Goal: Browse casually: Explore the website without a specific task or goal

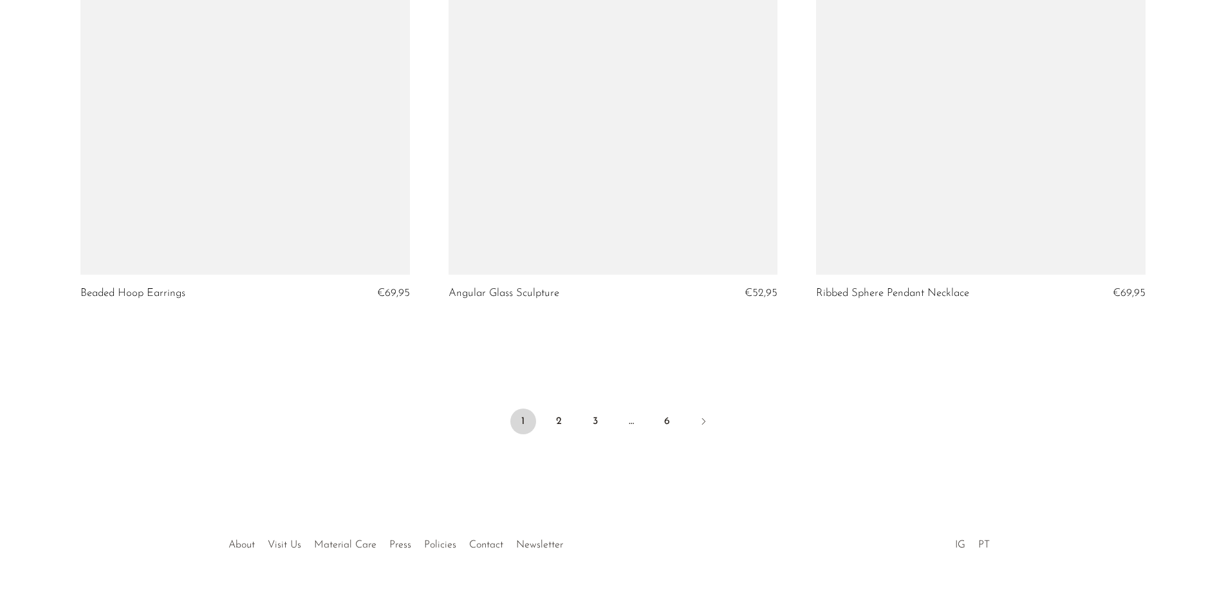
scroll to position [6021, 0]
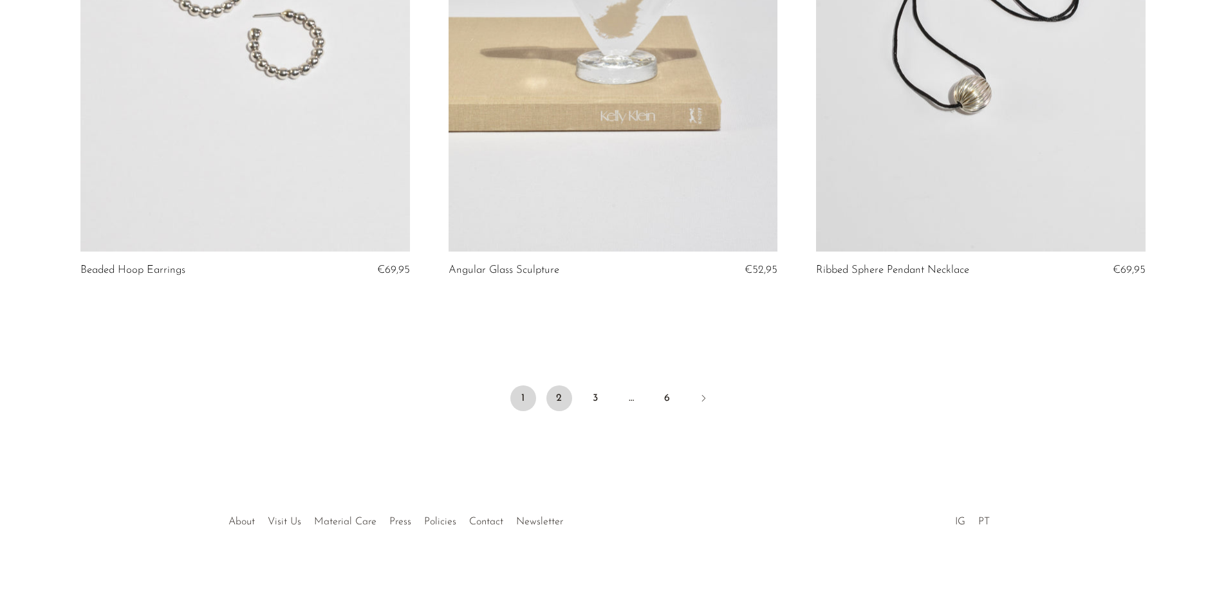
click at [559, 394] on link "2" at bounding box center [559, 398] width 26 height 26
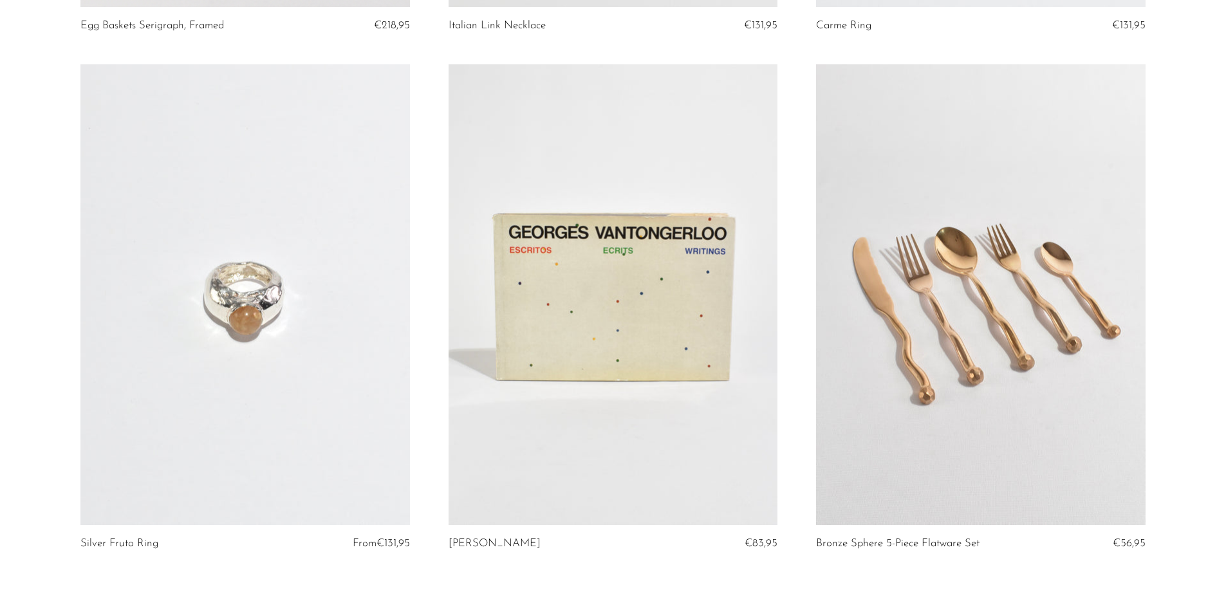
scroll to position [5984, 0]
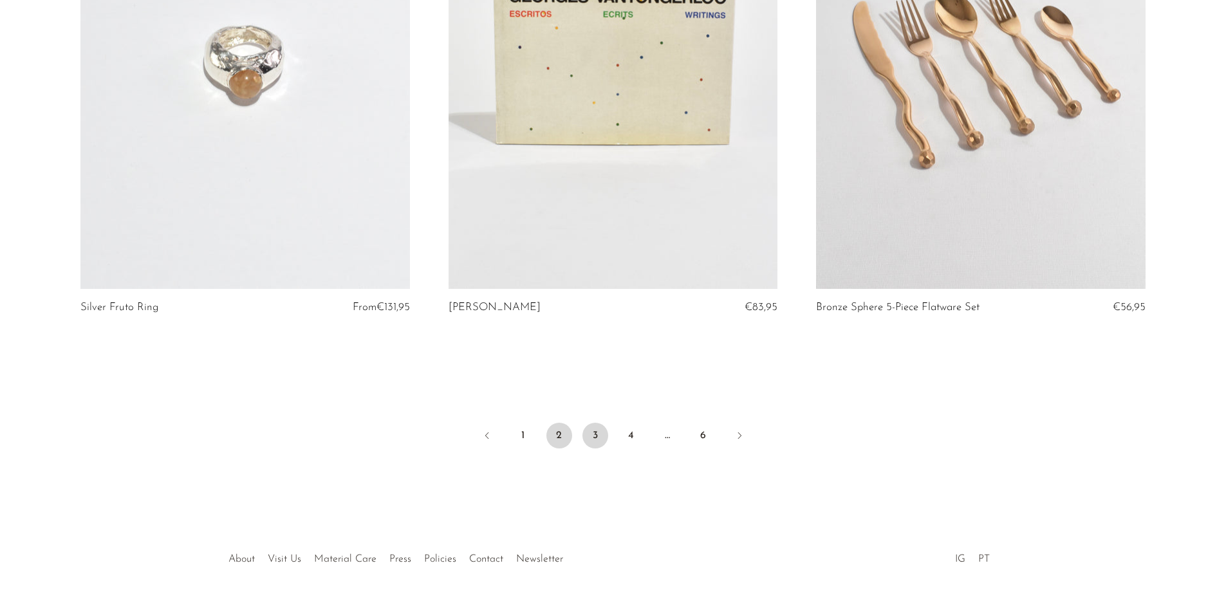
click at [596, 432] on link "3" at bounding box center [595, 436] width 26 height 26
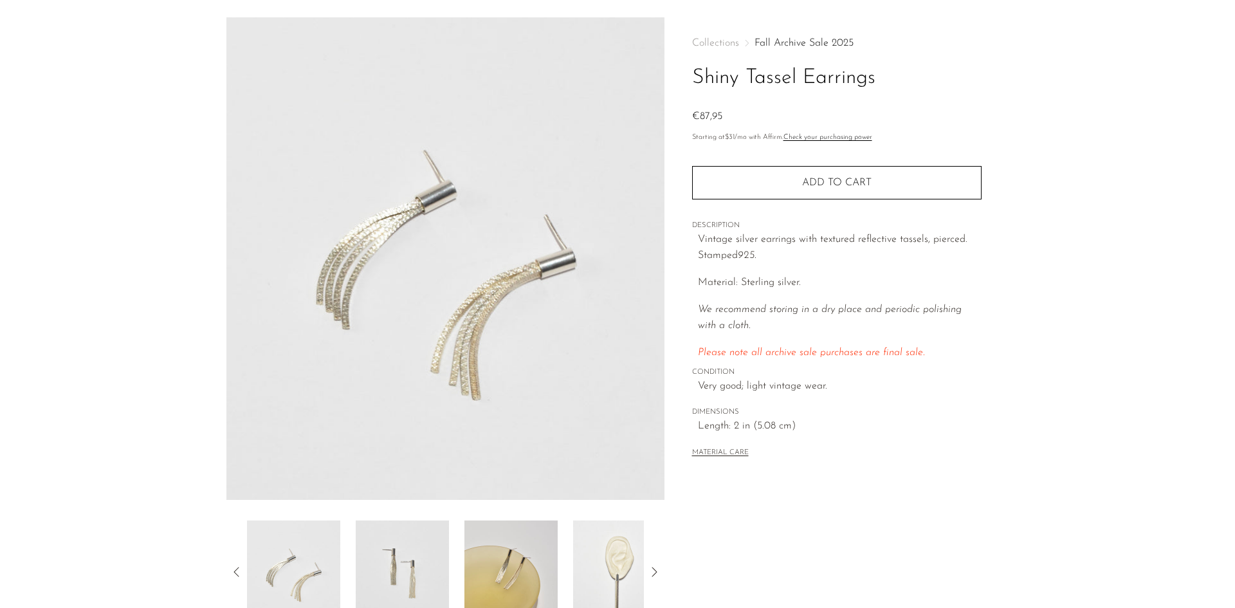
scroll to position [64, 0]
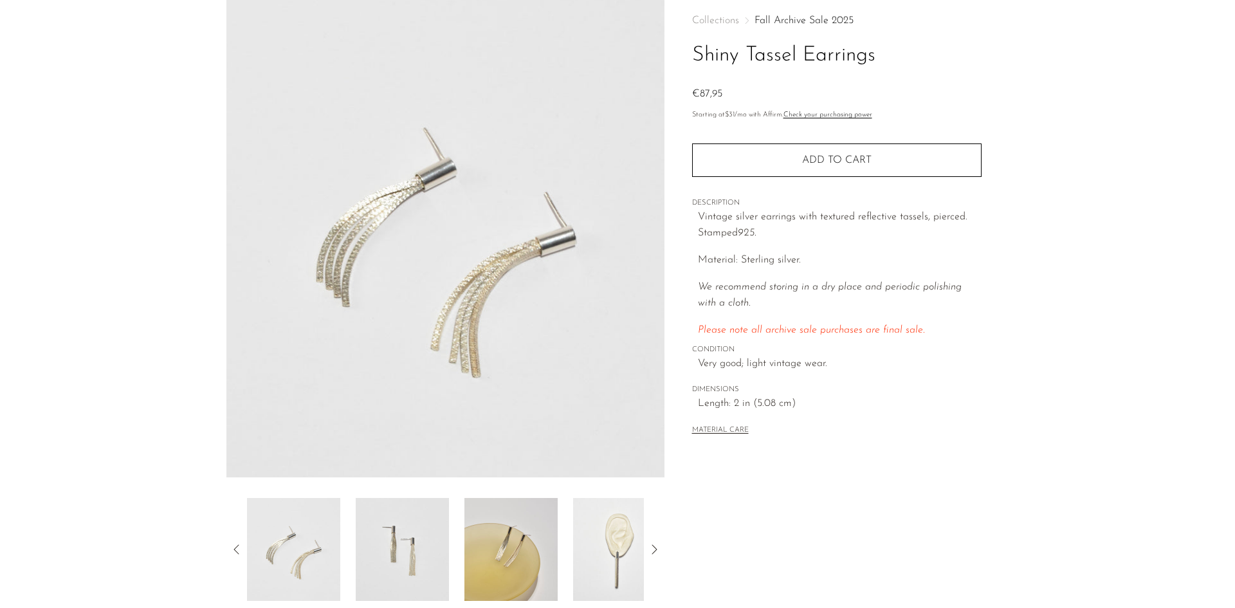
click at [513, 541] on img at bounding box center [511, 549] width 93 height 103
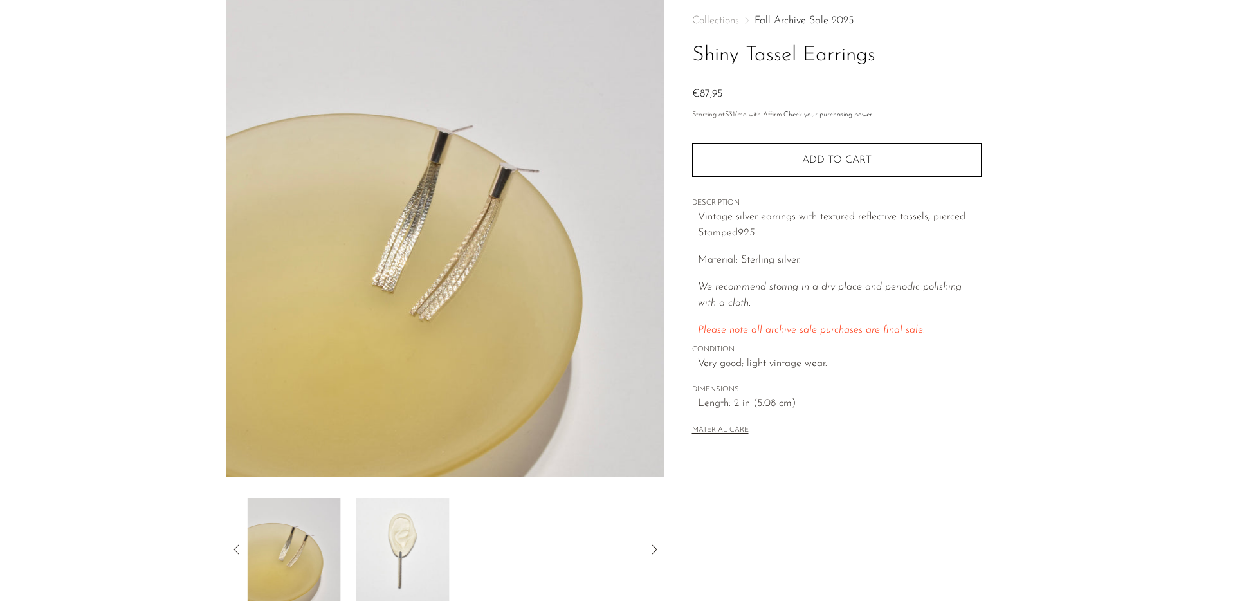
click at [366, 533] on img at bounding box center [402, 549] width 93 height 103
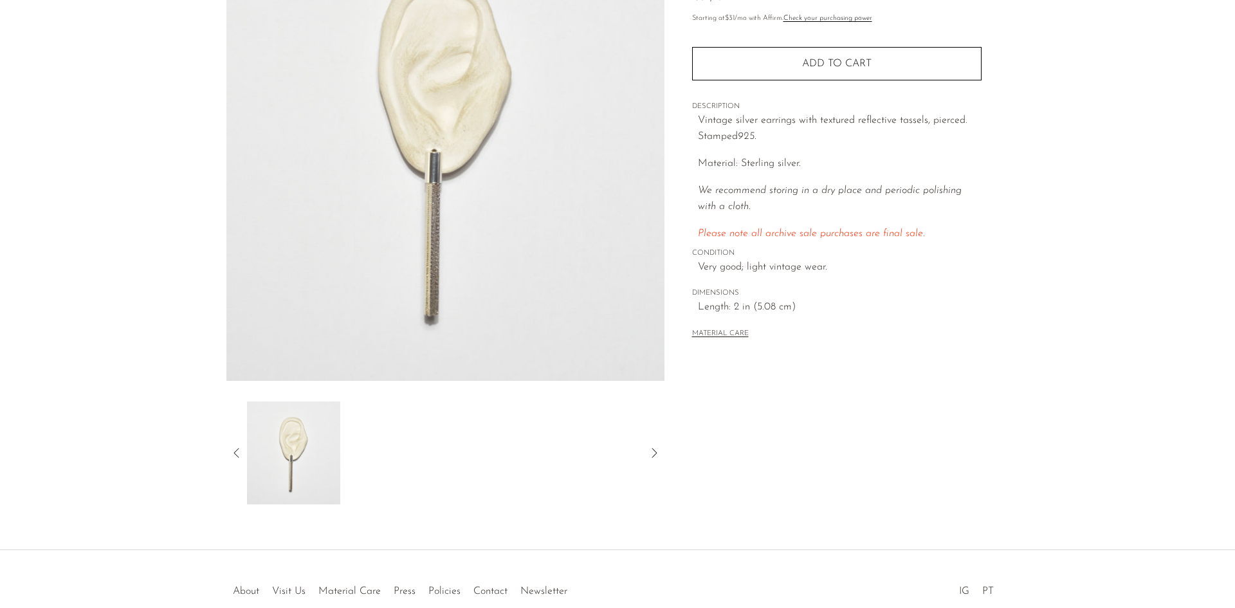
scroll to position [162, 0]
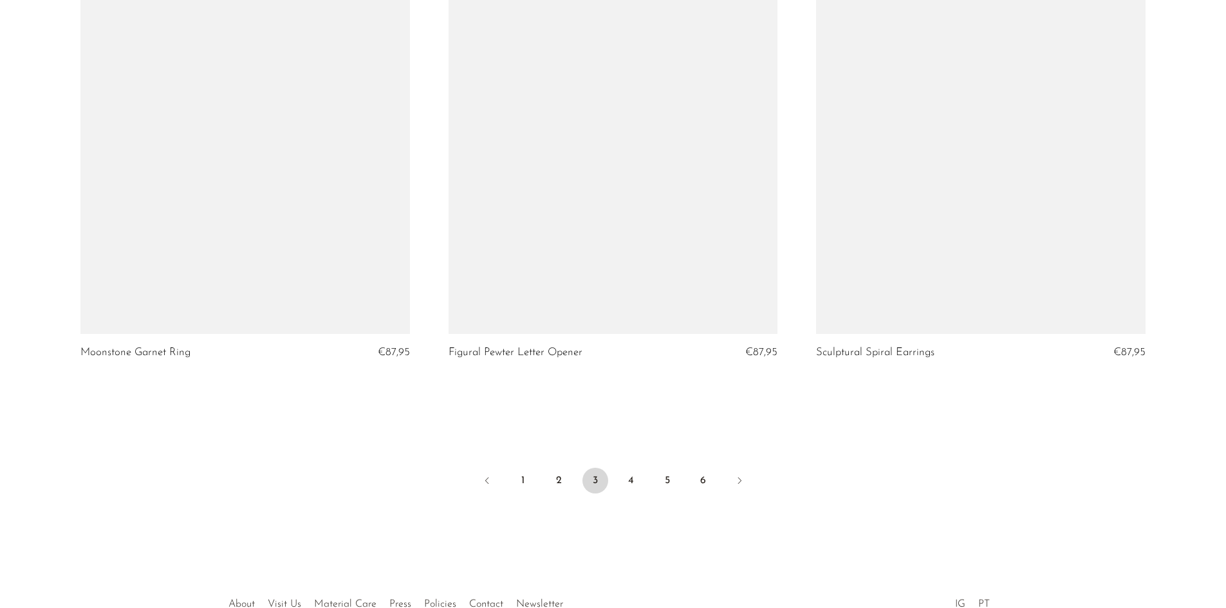
scroll to position [6021, 0]
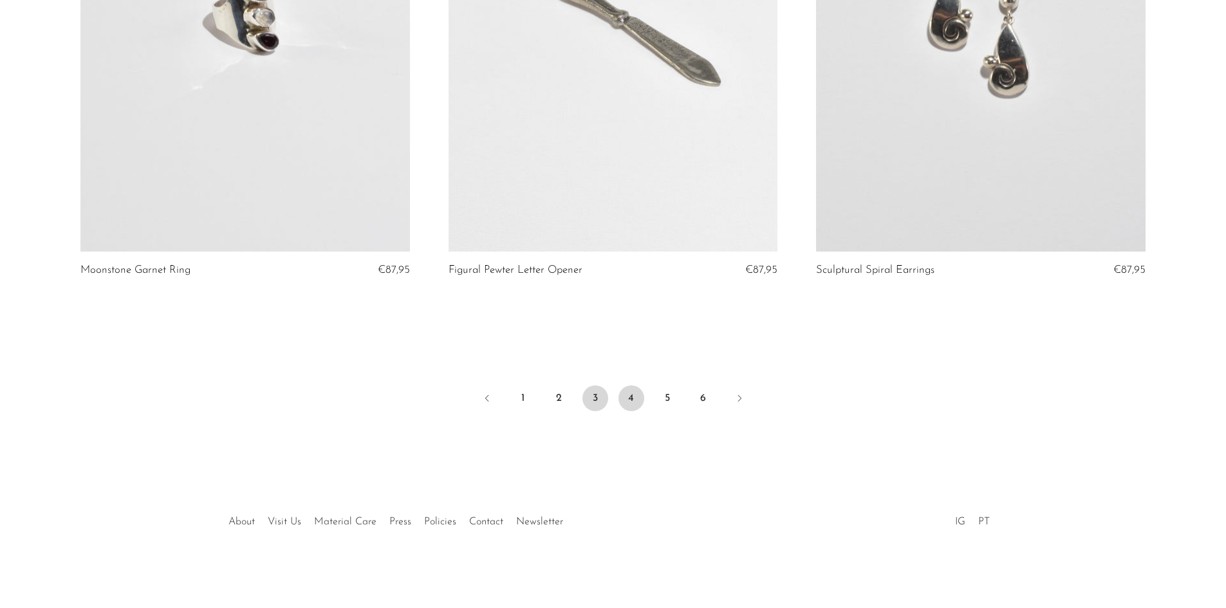
click at [634, 395] on link "4" at bounding box center [631, 398] width 26 height 26
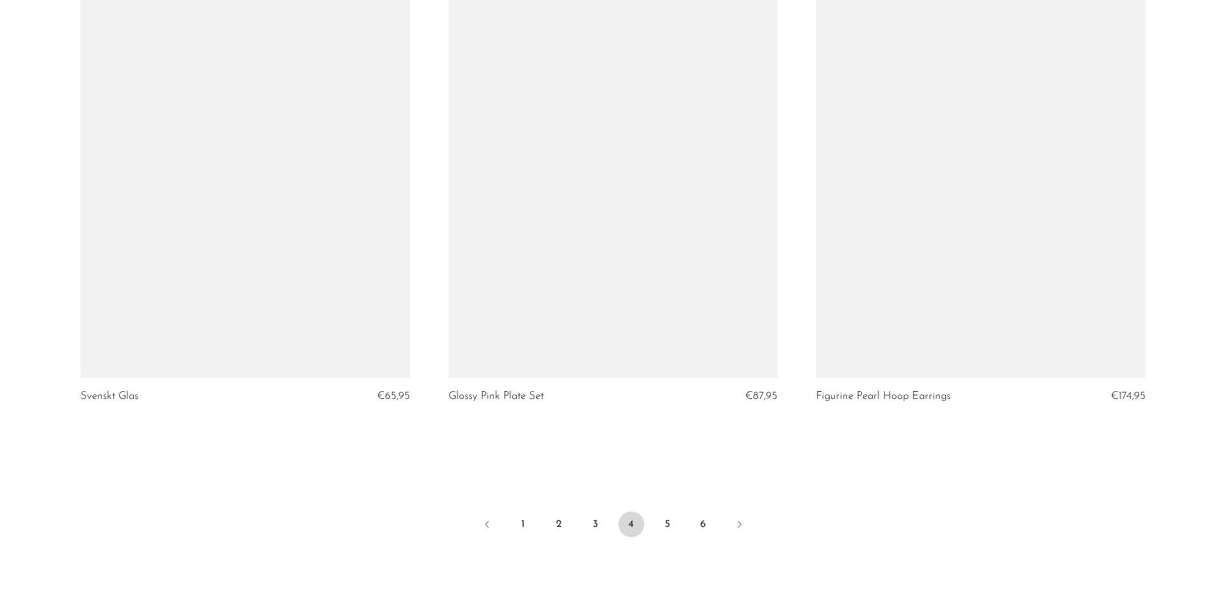
scroll to position [5893, 0]
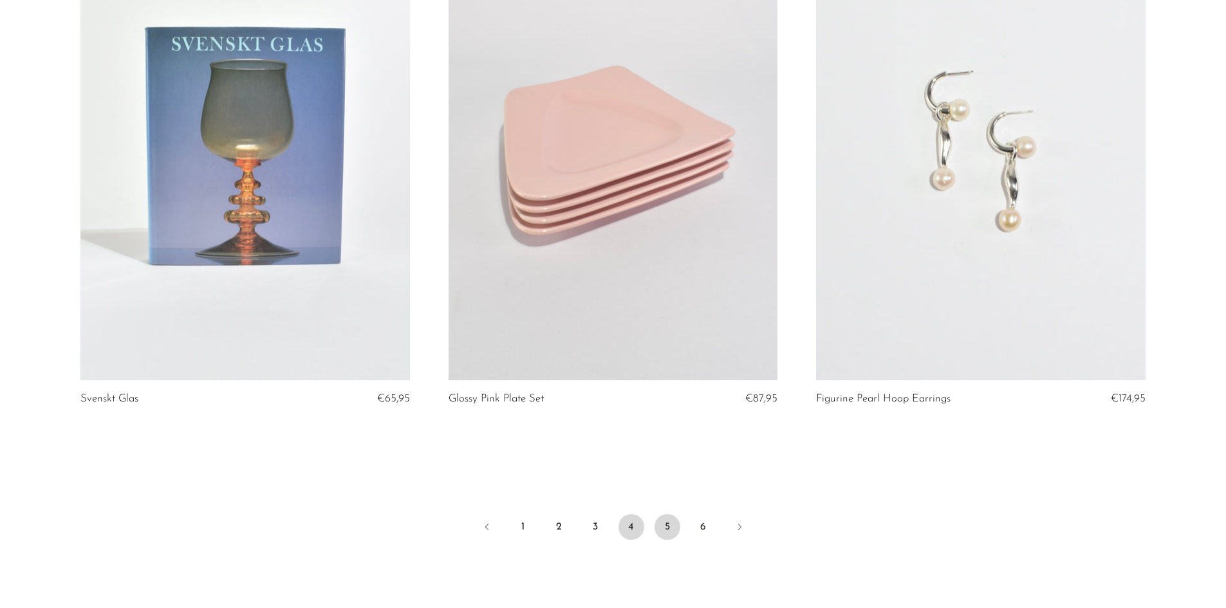
click at [670, 530] on link "5" at bounding box center [667, 527] width 26 height 26
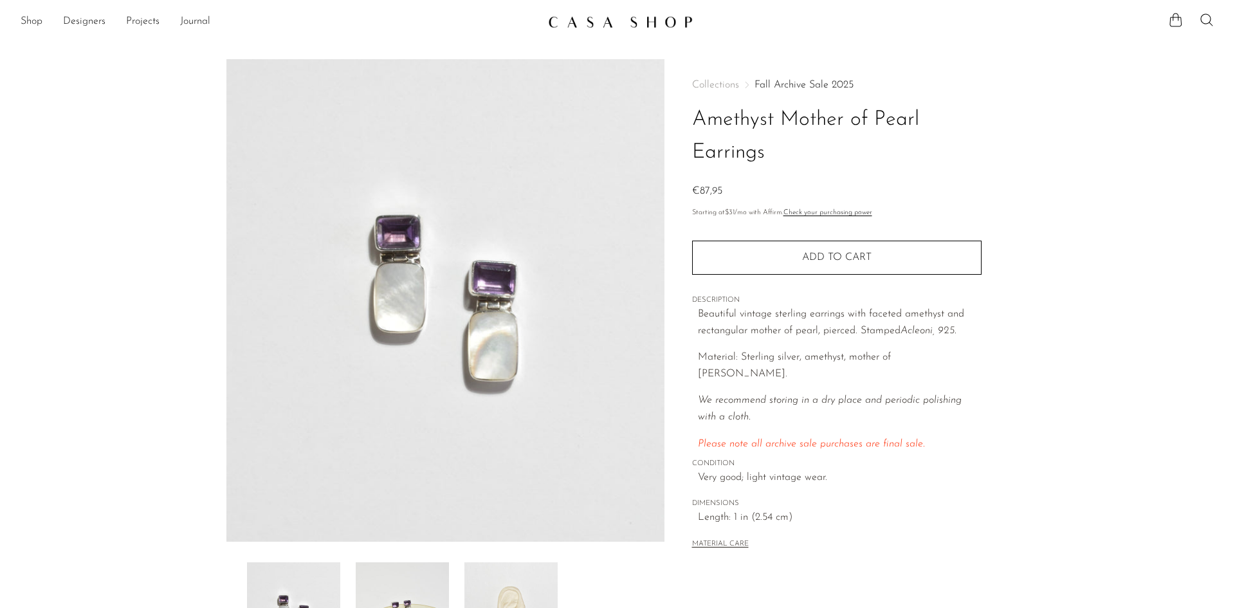
click at [512, 569] on img at bounding box center [511, 613] width 93 height 103
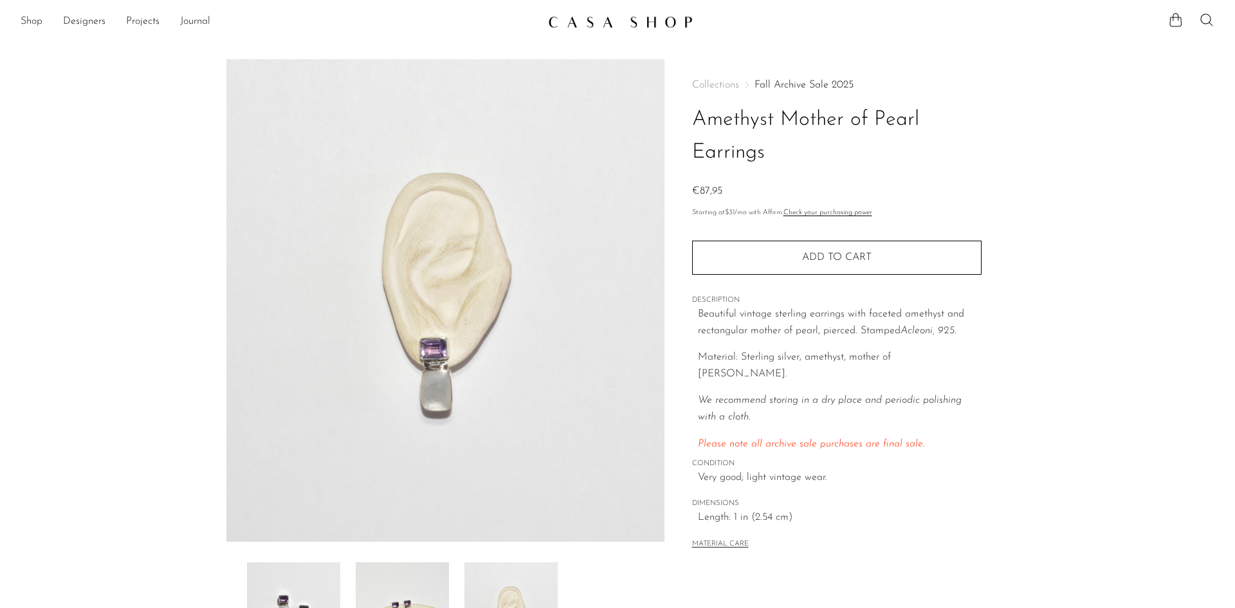
click at [406, 558] on div at bounding box center [445, 362] width 438 height 606
click at [304, 564] on img at bounding box center [293, 613] width 93 height 103
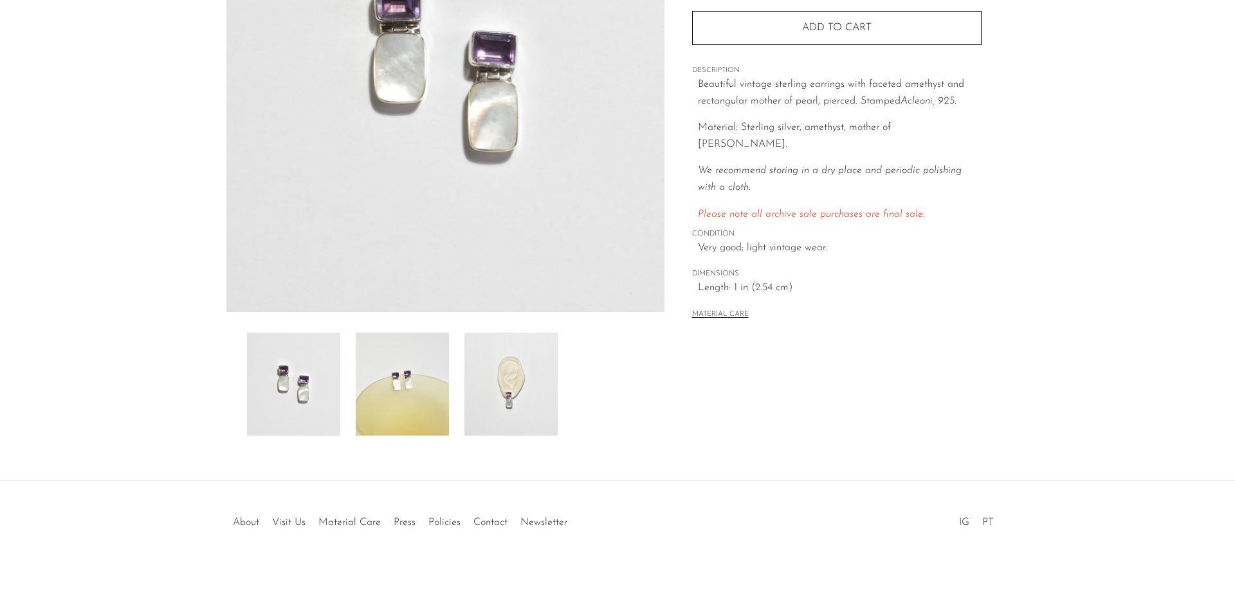
scroll to position [226, 0]
click at [497, 398] on img at bounding box center [511, 387] width 93 height 103
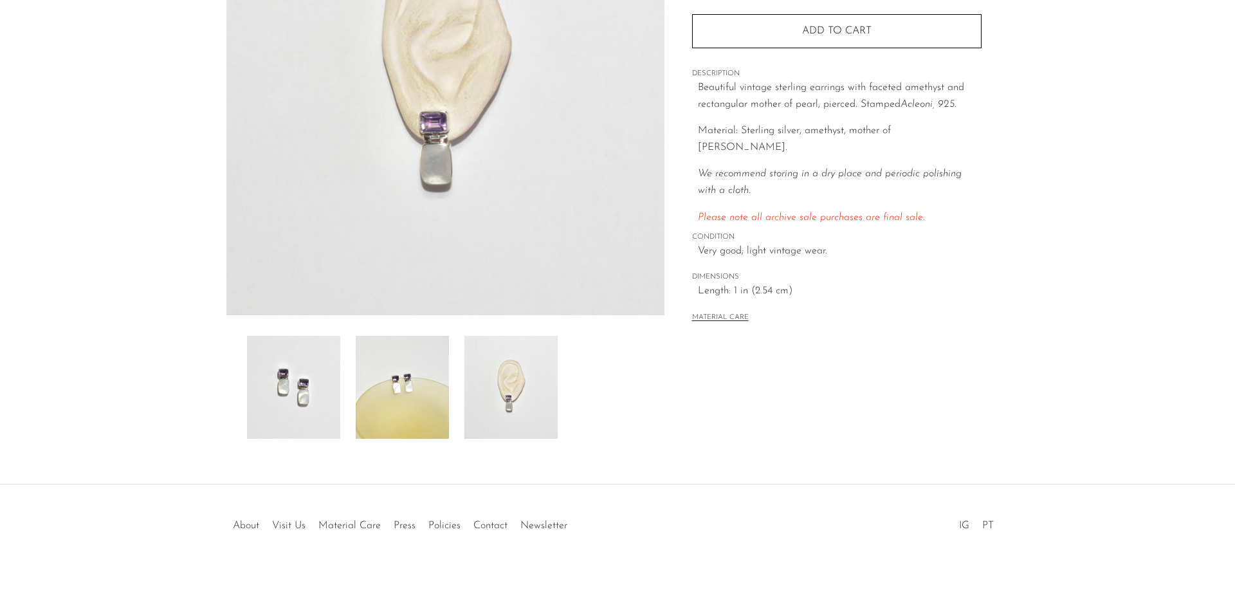
click at [412, 405] on img at bounding box center [402, 387] width 93 height 103
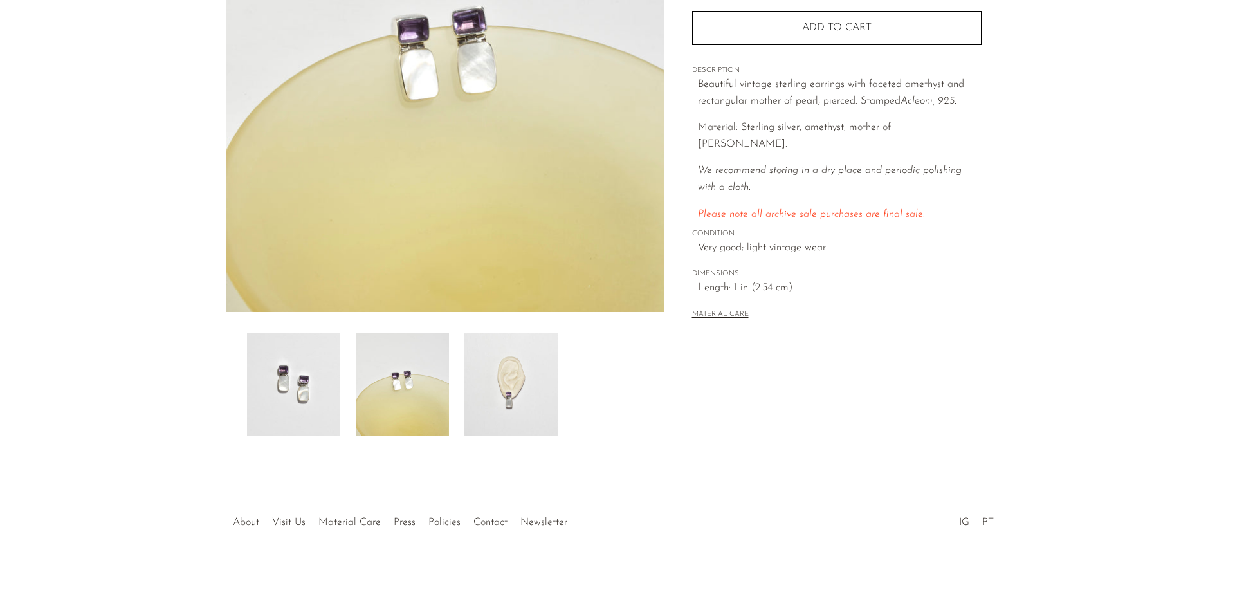
scroll to position [0, 0]
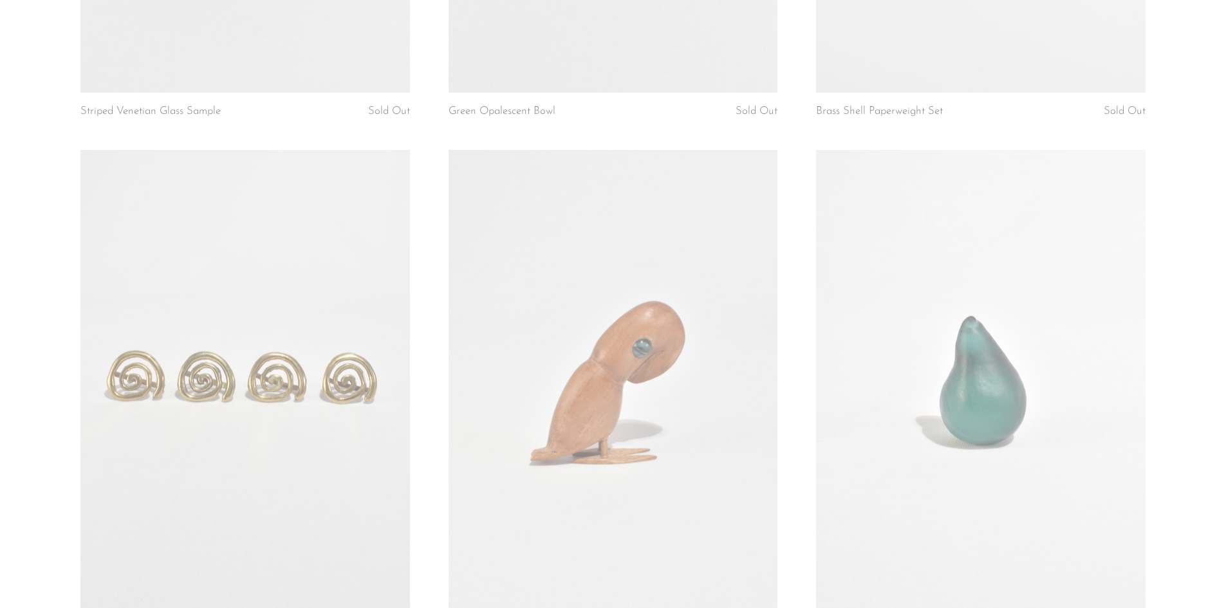
scroll to position [6021, 0]
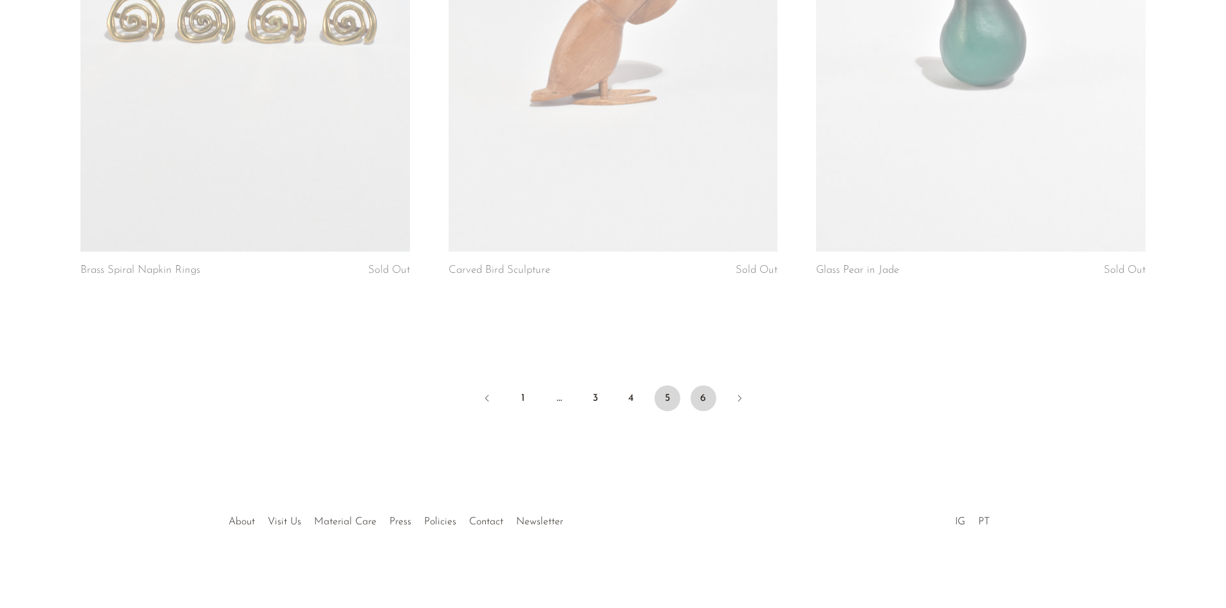
click at [701, 393] on link "6" at bounding box center [703, 398] width 26 height 26
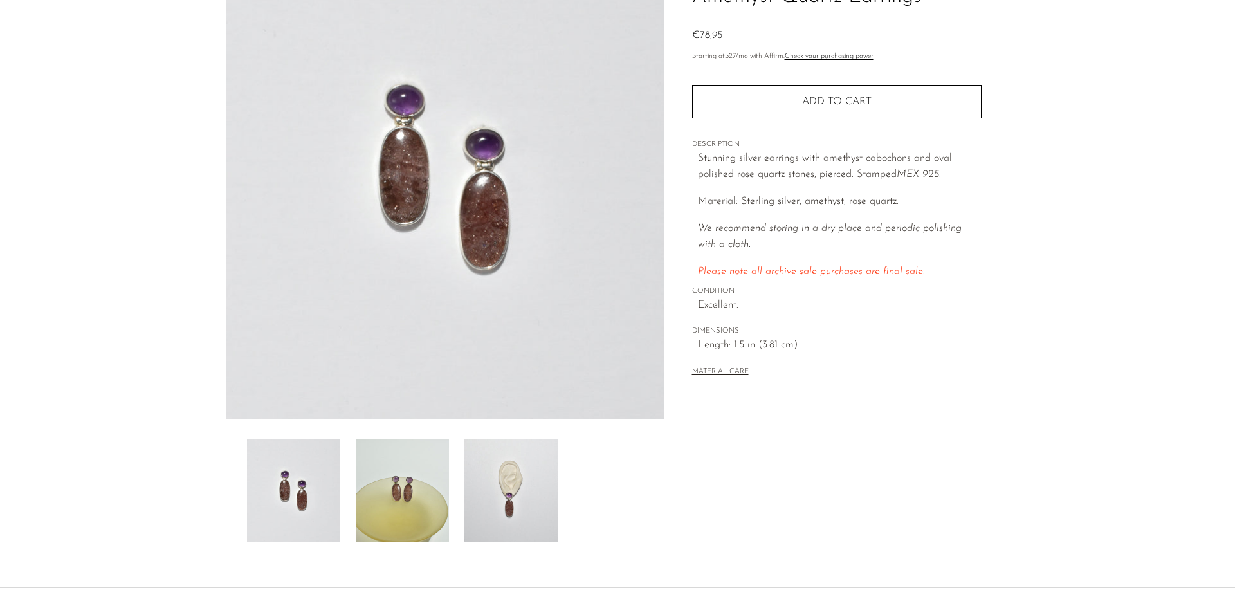
scroll to position [129, 0]
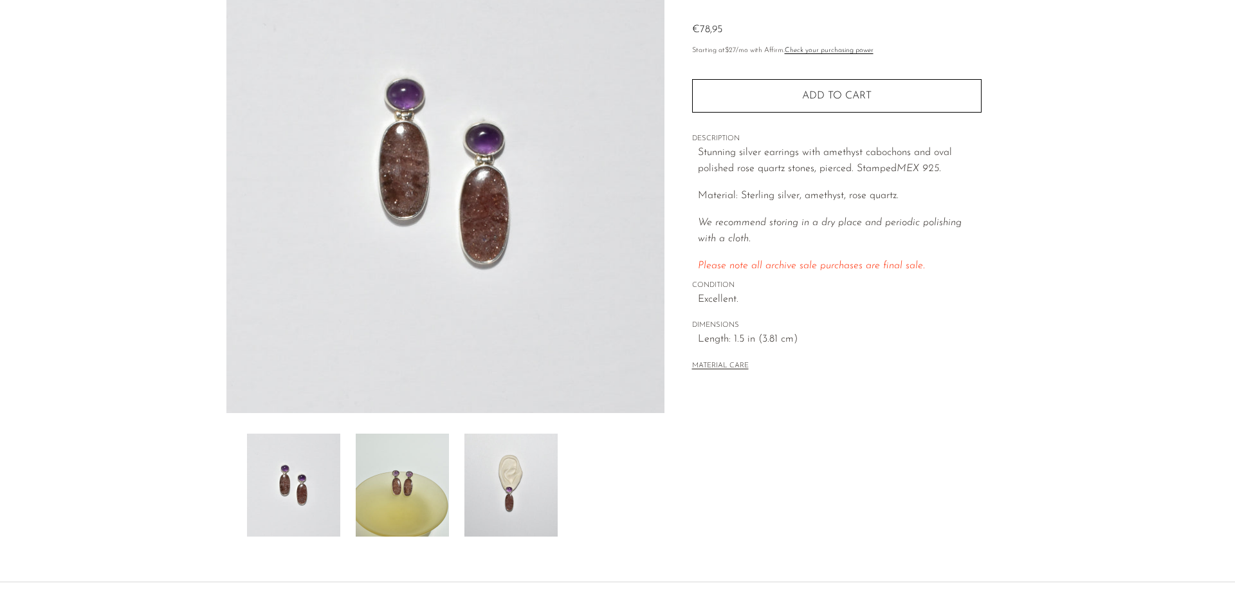
click at [499, 504] on img at bounding box center [511, 485] width 93 height 103
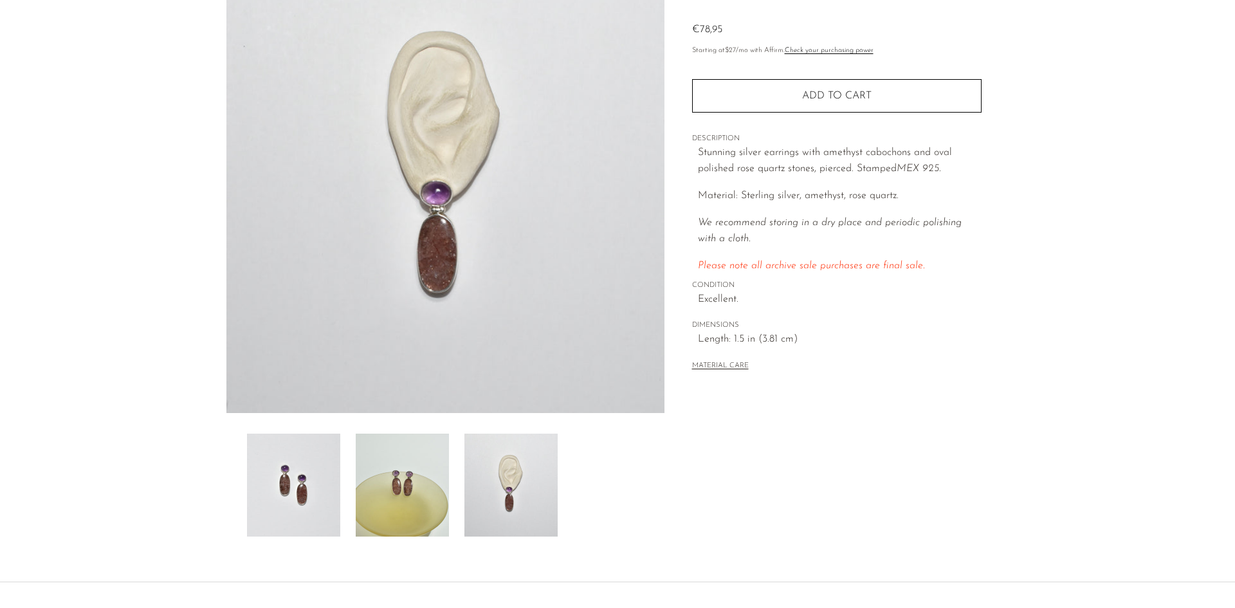
click at [405, 502] on img at bounding box center [402, 485] width 93 height 103
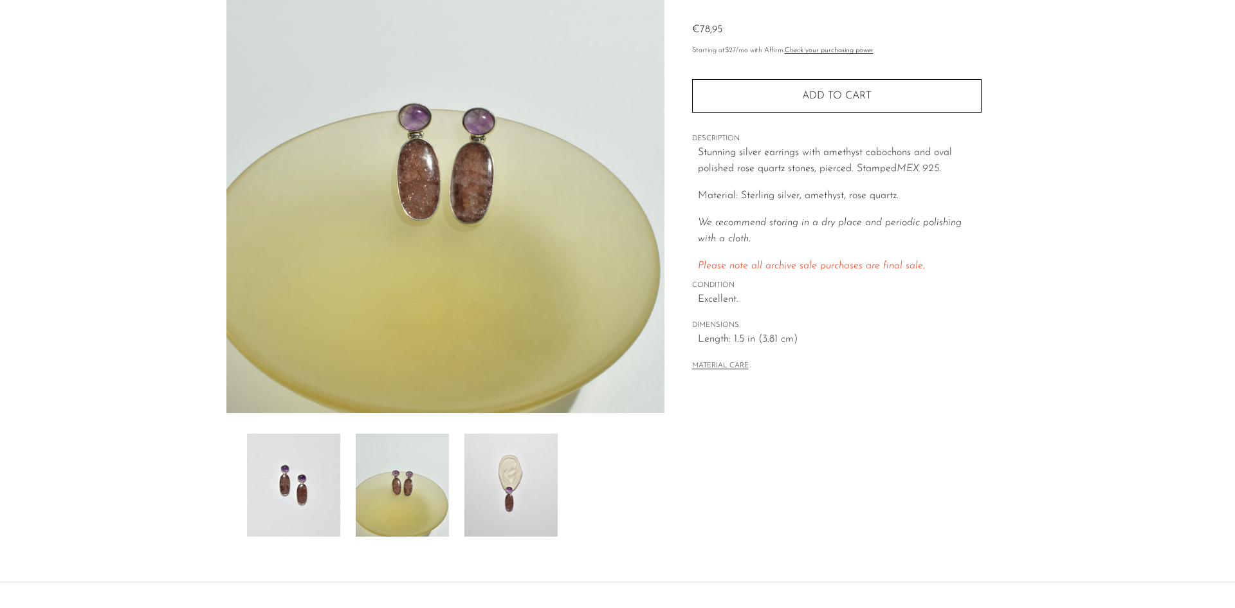
click at [479, 124] on img at bounding box center [445, 172] width 438 height 483
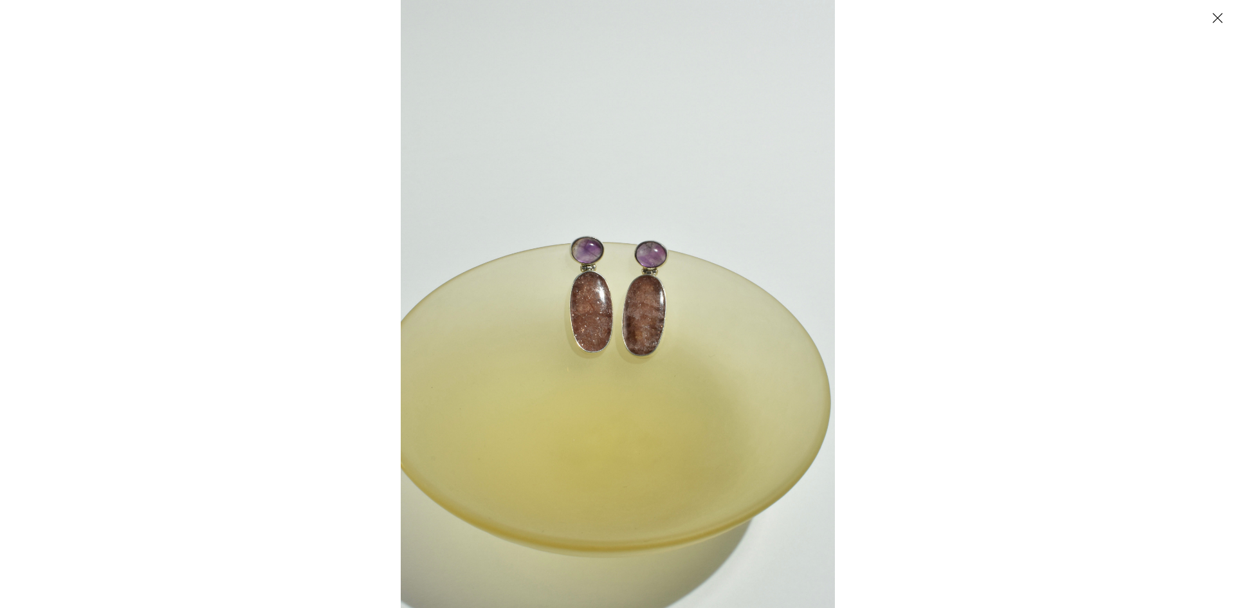
click at [601, 250] on img at bounding box center [618, 304] width 434 height 608
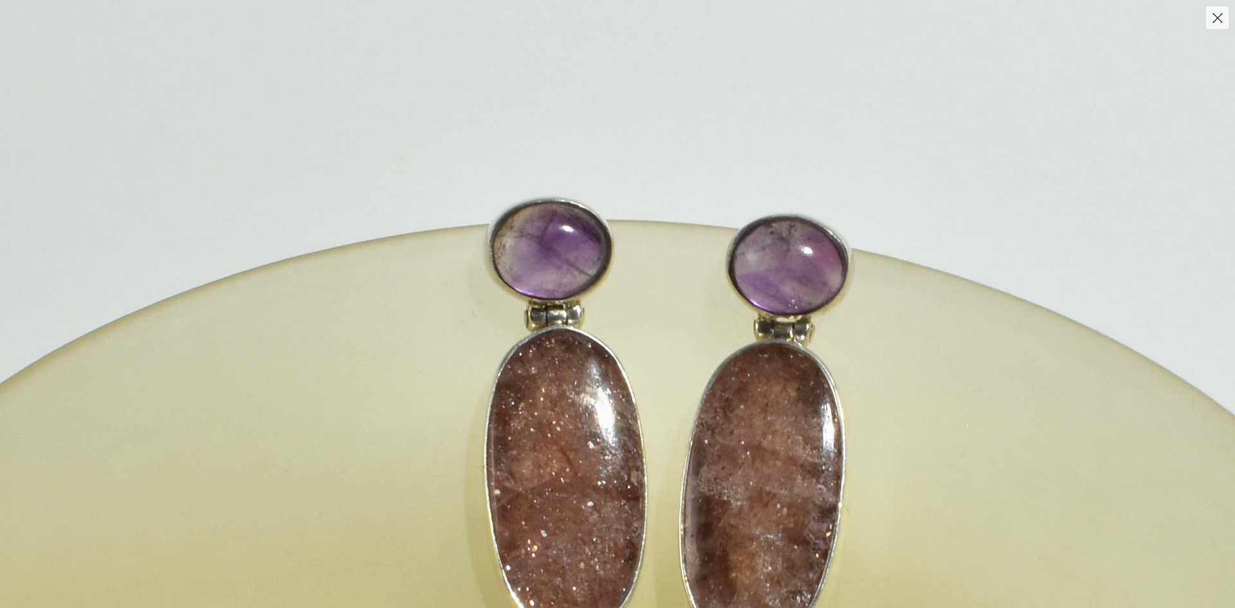
click at [777, 373] on img at bounding box center [664, 451] width 1621 height 2270
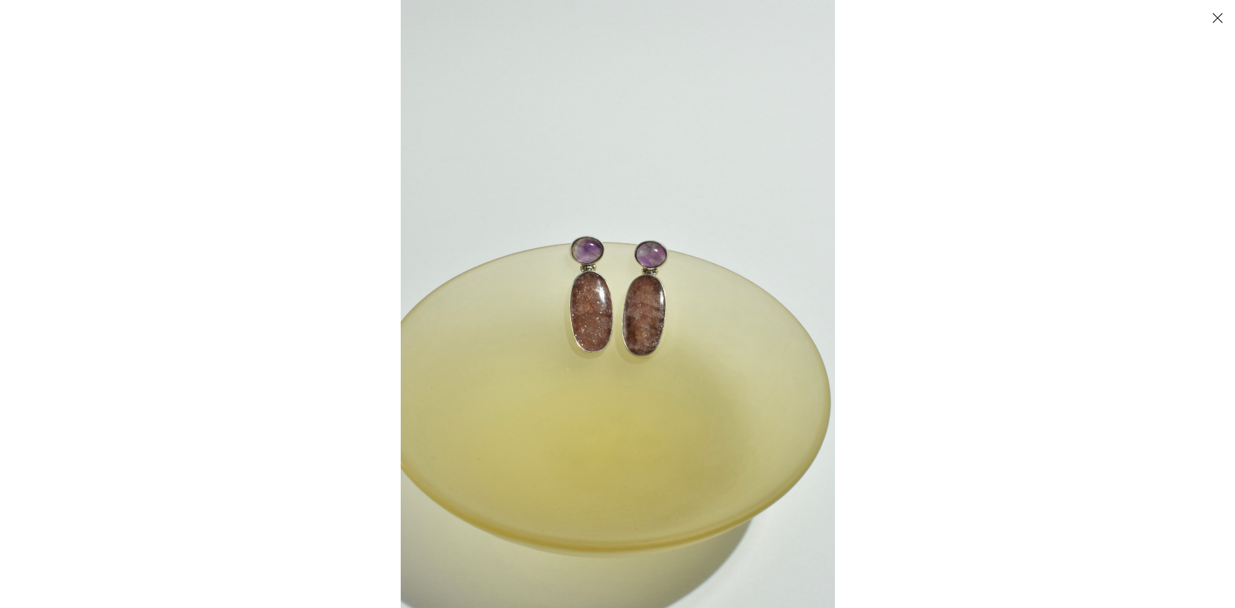
click at [1219, 17] on button "Close" at bounding box center [1217, 17] width 23 height 23
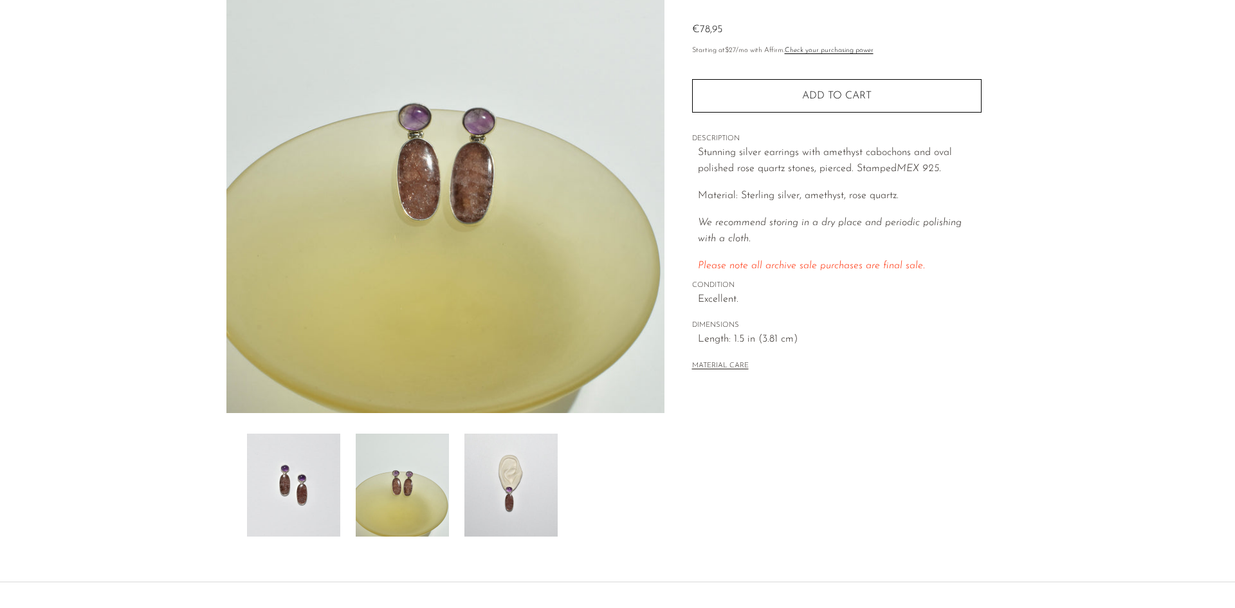
click at [546, 476] on img at bounding box center [511, 485] width 93 height 103
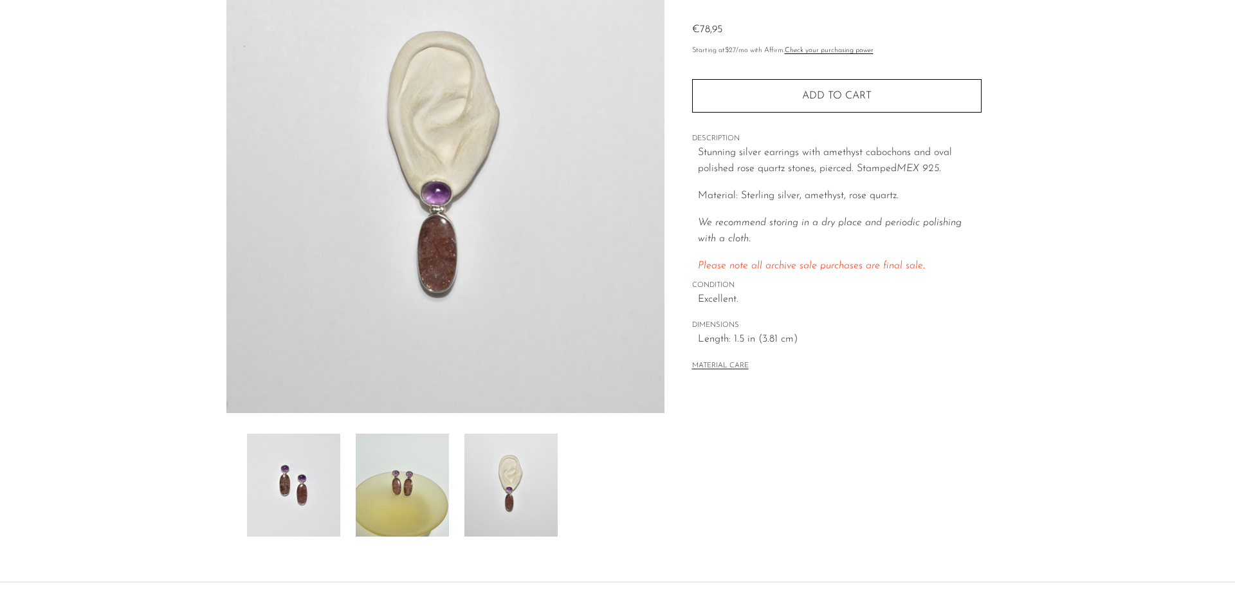
click at [376, 470] on img at bounding box center [402, 485] width 93 height 103
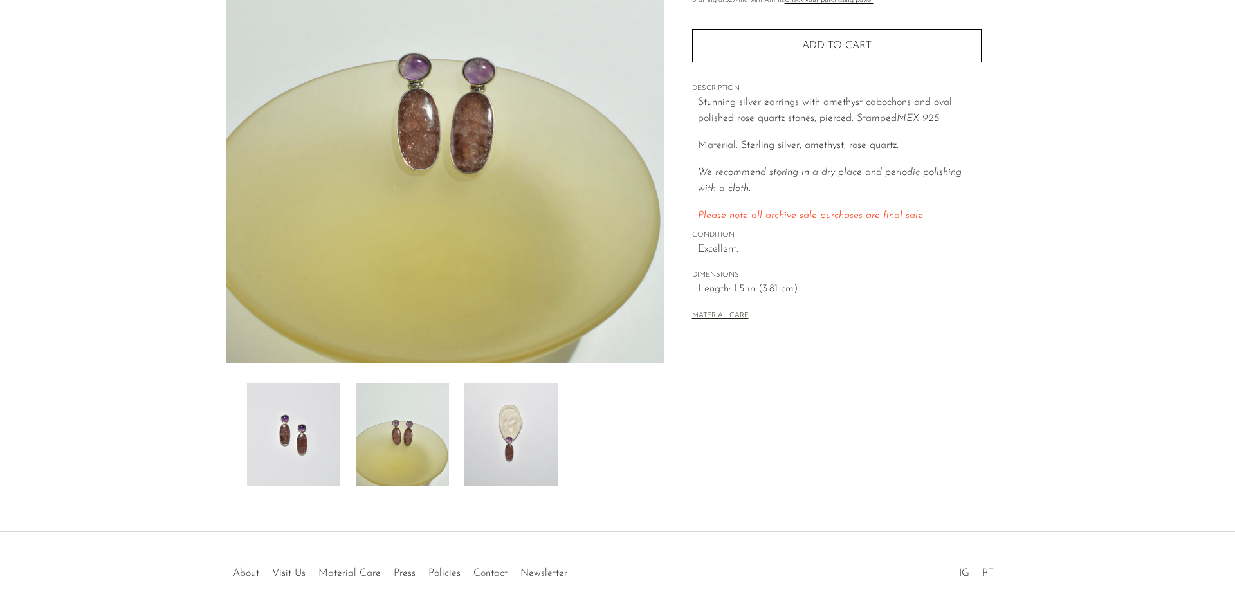
scroll to position [230, 0]
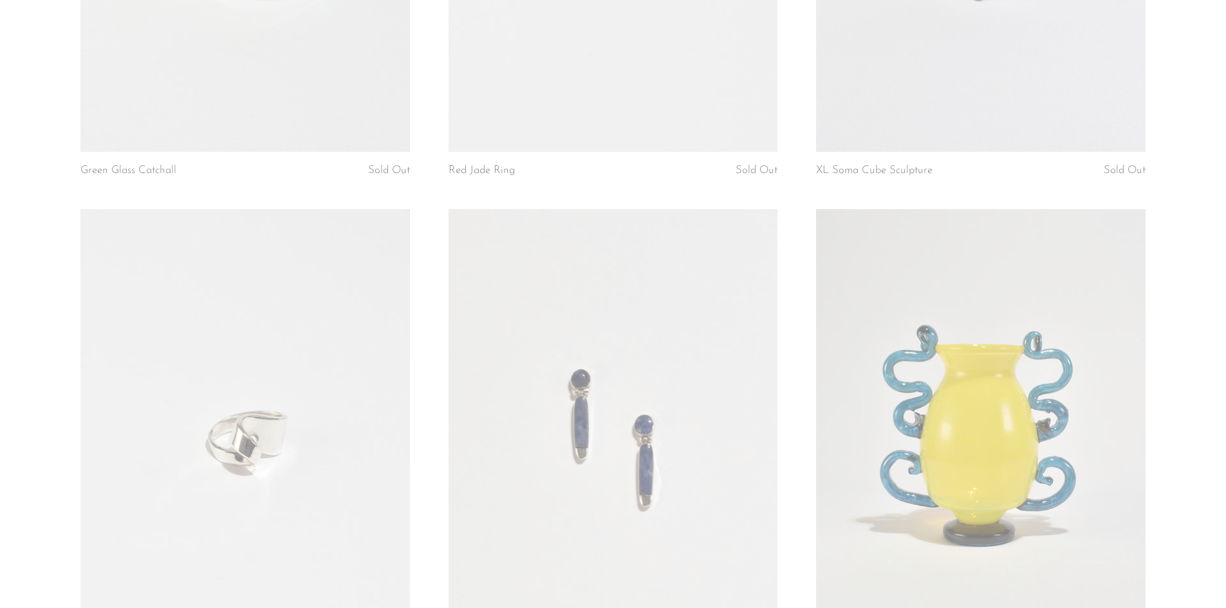
scroll to position [2702, 0]
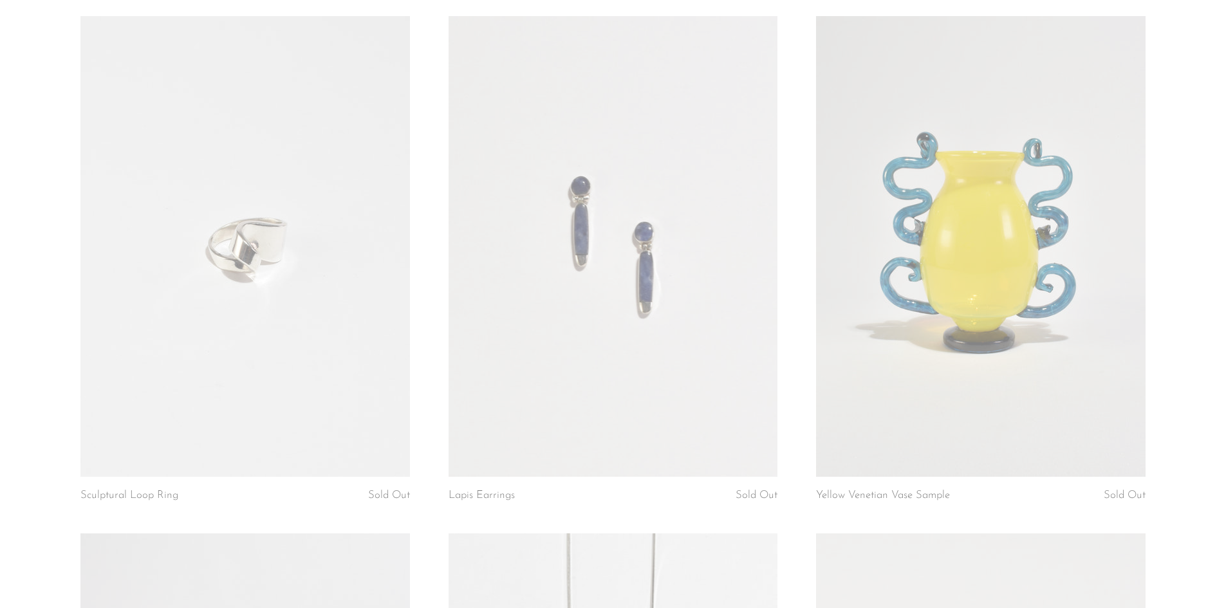
click at [658, 366] on link at bounding box center [612, 246] width 329 height 461
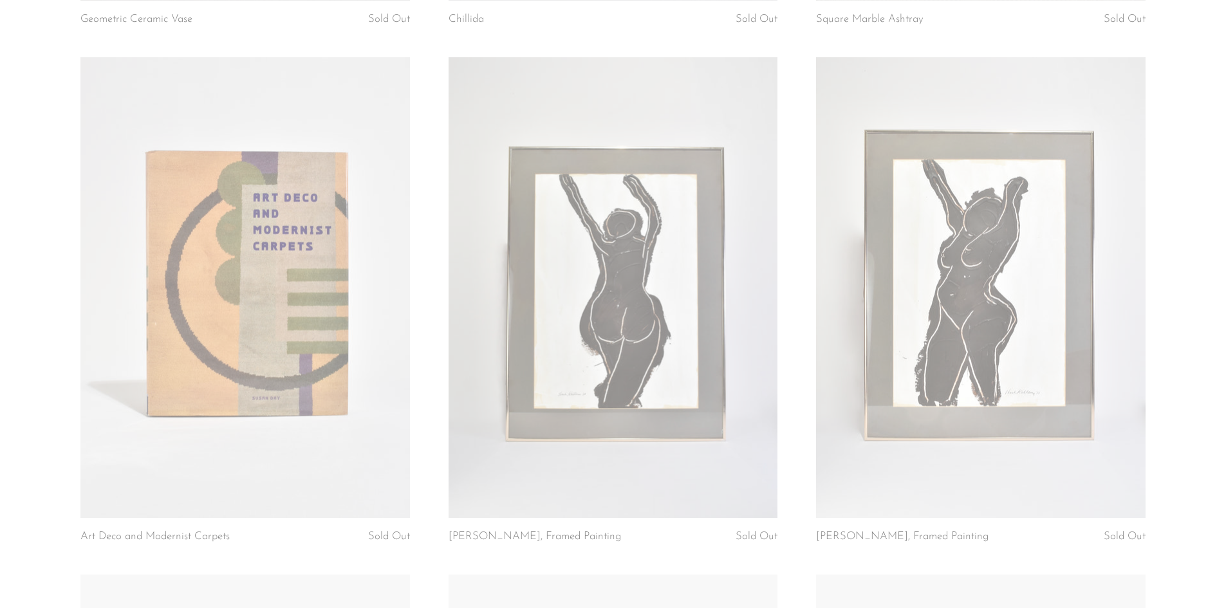
scroll to position [4488, 0]
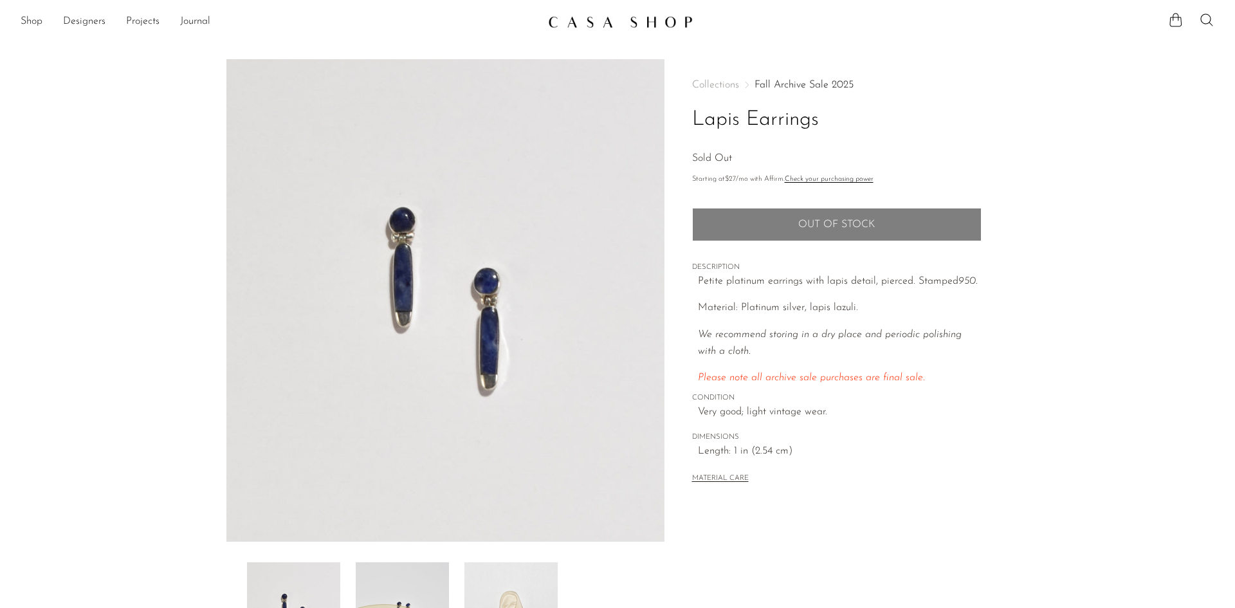
click at [507, 598] on img at bounding box center [511, 613] width 93 height 103
